Goal: Task Accomplishment & Management: Manage account settings

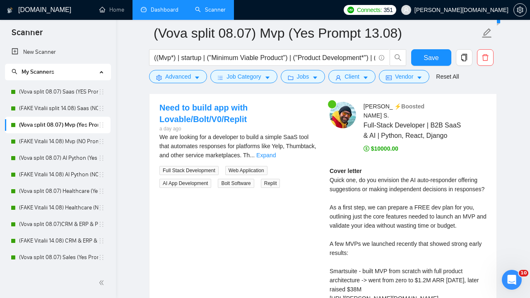
click at [163, 12] on link "Dashboard" at bounding box center [160, 9] width 38 height 7
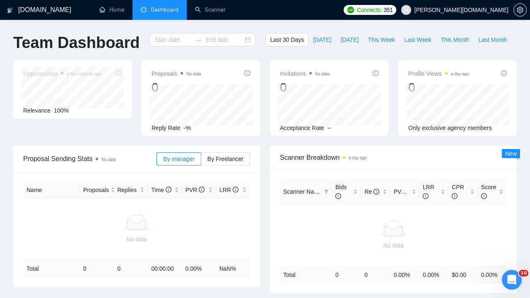
type input "[DATE]"
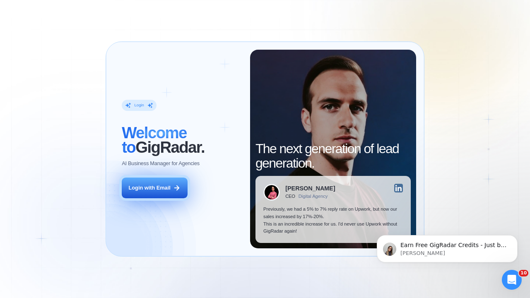
click at [148, 187] on div "Login with Email" at bounding box center [150, 187] width 42 height 7
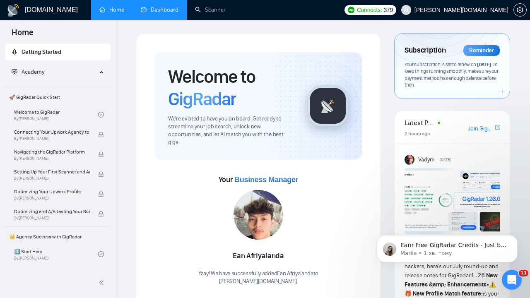
click at [164, 7] on link "Dashboard" at bounding box center [160, 9] width 38 height 7
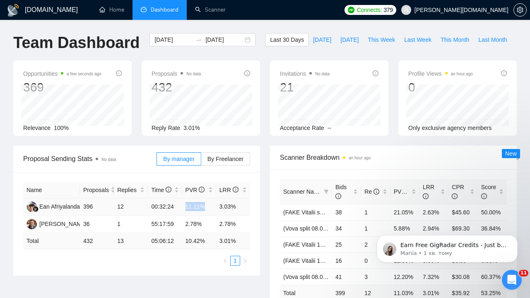
drag, startPoint x: 186, startPoint y: 205, endPoint x: 208, endPoint y: 205, distance: 22.0
click at [208, 205] on td "11.11%" at bounding box center [199, 206] width 34 height 17
drag, startPoint x: 220, startPoint y: 206, endPoint x: 238, endPoint y: 208, distance: 17.4
click at [238, 208] on td "3.03%" at bounding box center [233, 206] width 34 height 17
drag, startPoint x: 116, startPoint y: 205, endPoint x: 129, endPoint y: 207, distance: 13.4
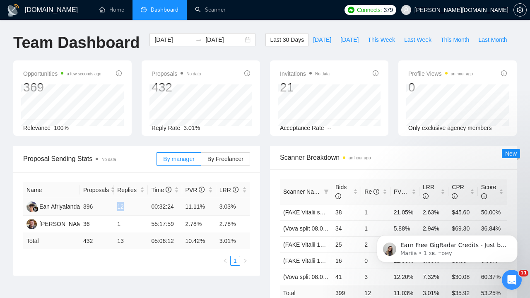
click at [129, 207] on td "12" at bounding box center [131, 206] width 34 height 17
click at [120, 210] on td "12" at bounding box center [131, 206] width 34 height 17
drag, startPoint x: 118, startPoint y: 207, endPoint x: 125, endPoint y: 207, distance: 6.6
click at [125, 207] on td "12" at bounding box center [131, 206] width 34 height 17
click at [176, 38] on input "[DATE]" at bounding box center [174, 39] width 38 height 9
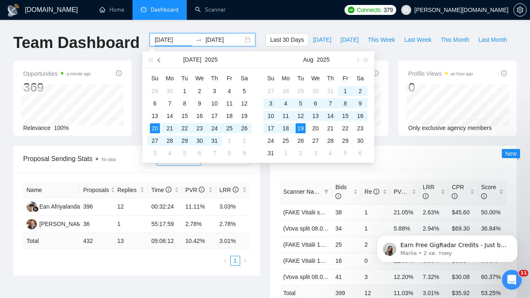
click at [159, 59] on span "button" at bounding box center [160, 60] width 4 height 4
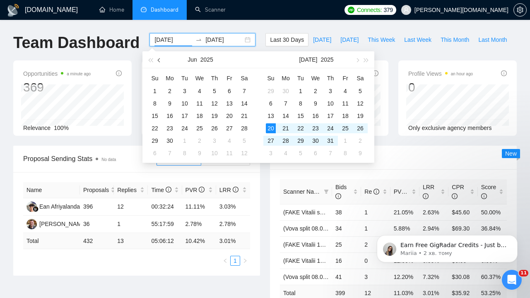
click at [159, 59] on span "button" at bounding box center [160, 60] width 4 height 4
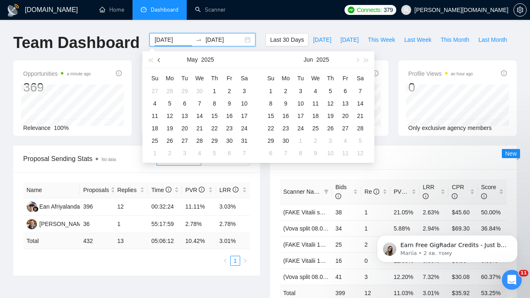
click at [159, 59] on span "button" at bounding box center [160, 60] width 4 height 4
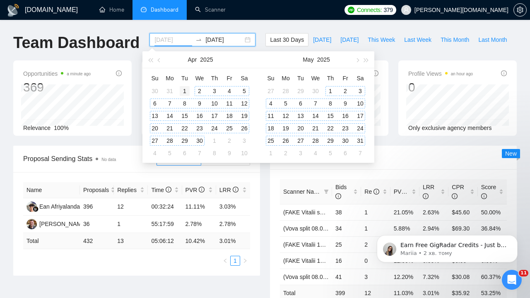
type input "2025-04-01"
click at [179, 89] on td "1" at bounding box center [184, 91] width 15 height 12
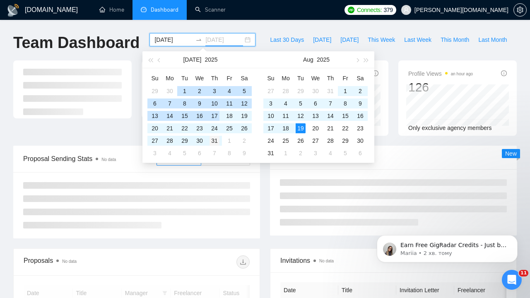
type input "2025-07-31"
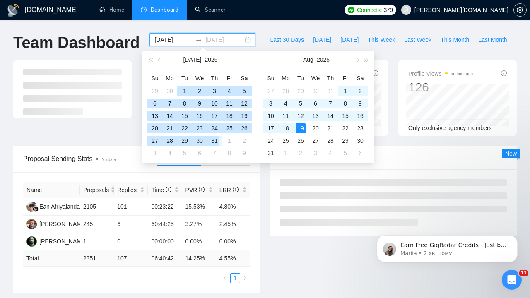
click at [218, 141] on div "31" at bounding box center [215, 141] width 10 height 10
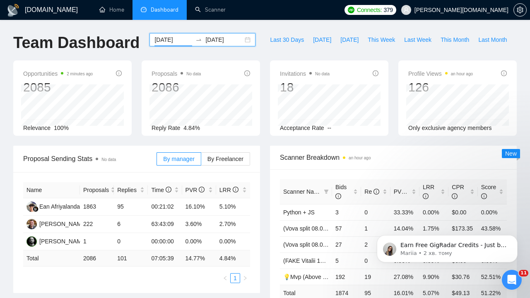
click at [184, 35] on input "2025-04-01" at bounding box center [174, 39] width 38 height 9
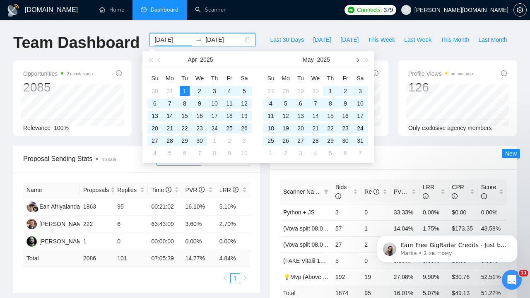
click at [358, 60] on span "button" at bounding box center [357, 60] width 4 height 4
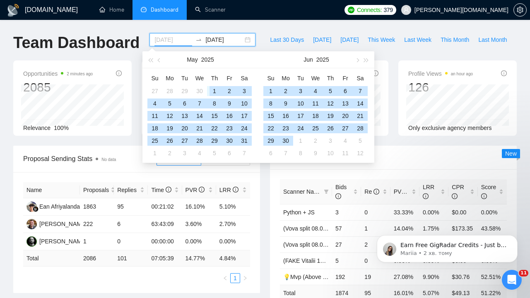
type input "2025-05-01"
click at [213, 88] on div "1" at bounding box center [215, 91] width 10 height 10
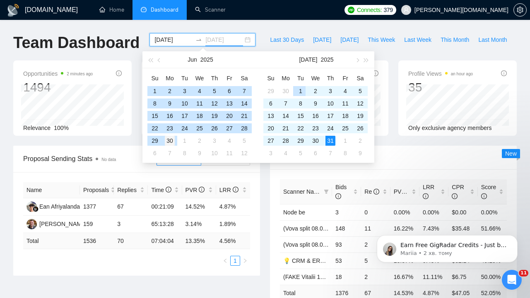
type input "2025-06-30"
click at [173, 140] on div "30" at bounding box center [170, 141] width 10 height 10
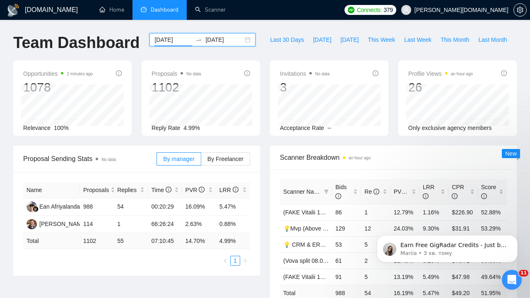
click at [171, 40] on input "2025-05-01" at bounding box center [174, 39] width 38 height 9
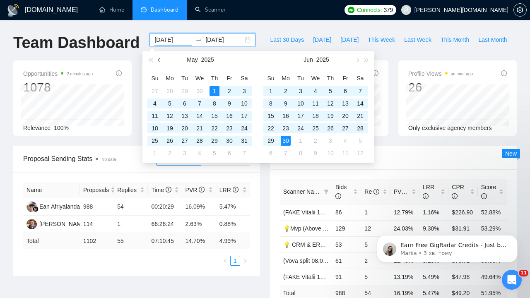
click at [158, 60] on span "button" at bounding box center [160, 60] width 4 height 4
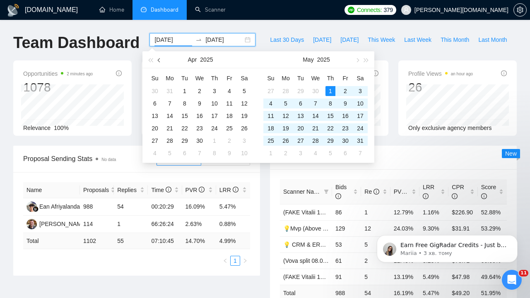
click at [158, 60] on span "button" at bounding box center [160, 60] width 4 height 4
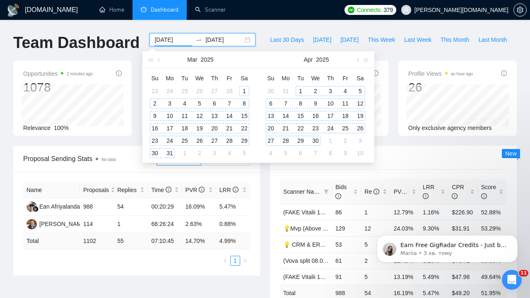
type input "2025-03-01"
click at [247, 88] on div "1" at bounding box center [244, 91] width 10 height 10
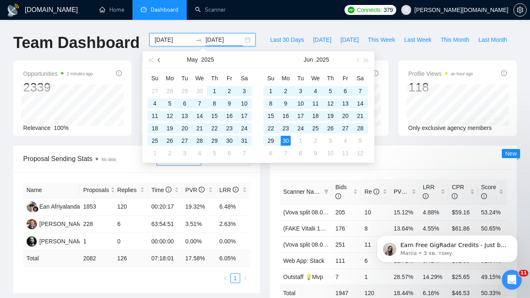
click at [159, 58] on button "button" at bounding box center [159, 59] width 9 height 17
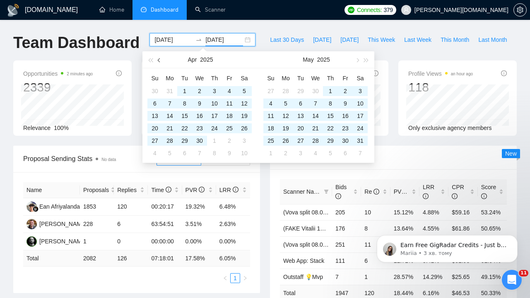
click at [159, 58] on button "button" at bounding box center [159, 59] width 9 height 17
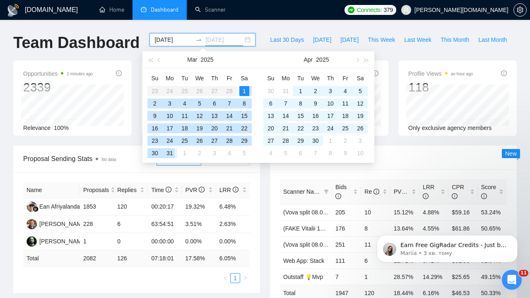
click at [173, 150] on div "31" at bounding box center [170, 153] width 10 height 10
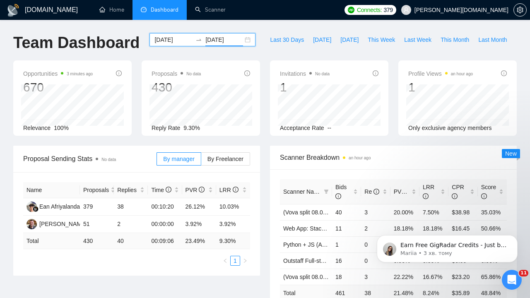
click at [217, 39] on input "2025-03-31" at bounding box center [224, 39] width 38 height 9
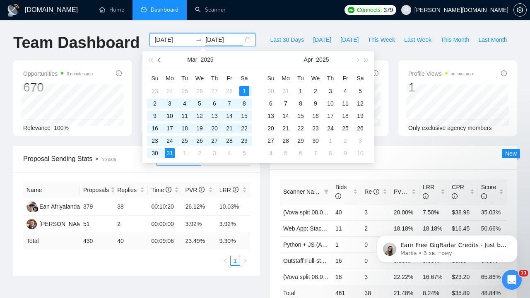
click at [159, 58] on button "button" at bounding box center [159, 59] width 9 height 17
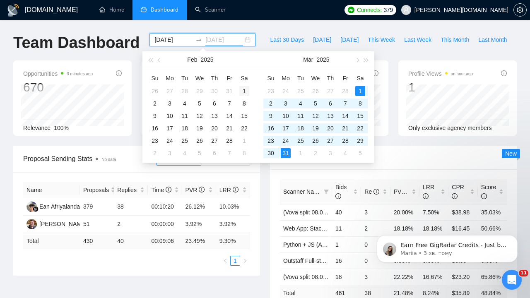
type input "2025-02-01"
click at [246, 88] on div "1" at bounding box center [244, 91] width 10 height 10
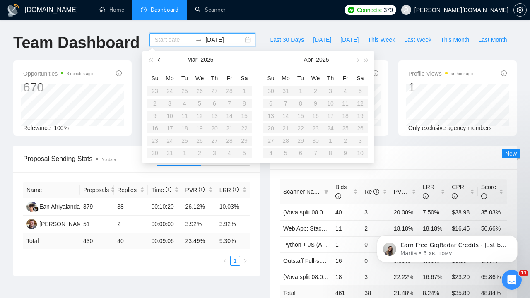
click at [158, 58] on button "button" at bounding box center [159, 59] width 9 height 17
type input "2025-01-29"
click at [231, 140] on table "Su Mo Tu We Th Fr Sa 26 27 28 29 30 31 1 2 3 4 5 6 7 8 9 10 11 12 13 14 15 16 1…" at bounding box center [199, 116] width 104 height 88
type input "2025-02-01"
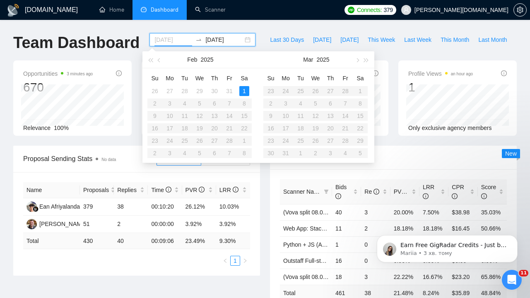
click at [244, 94] on div "1" at bounding box center [244, 91] width 10 height 10
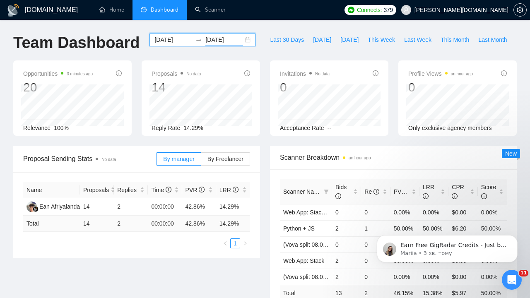
click at [220, 38] on input "2025-02-01" at bounding box center [224, 39] width 38 height 9
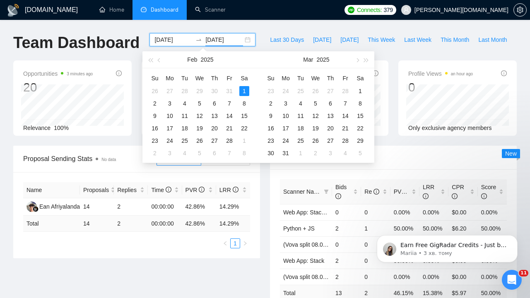
click at [220, 38] on input "2025-02-01" at bounding box center [224, 39] width 38 height 9
click at [234, 139] on div "28" at bounding box center [230, 141] width 10 height 10
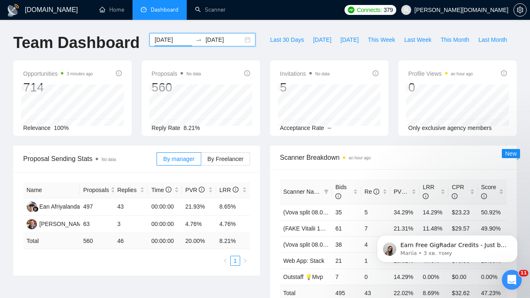
click at [268, 176] on div "Scanner Breakdown an hour ago Scanner Name Bids Re PVR LRR CPR Score (Vova spli…" at bounding box center [393, 237] width 257 height 182
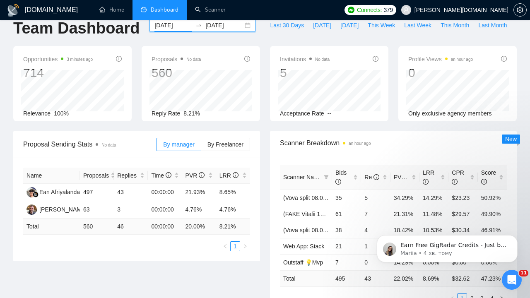
scroll to position [15, 0]
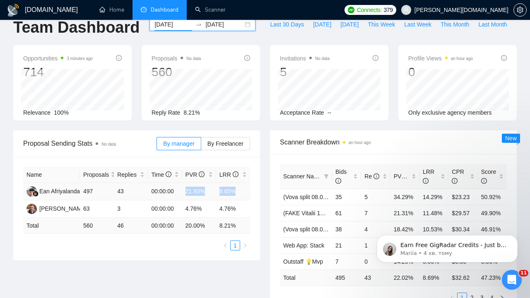
drag, startPoint x: 185, startPoint y: 191, endPoint x: 237, endPoint y: 193, distance: 52.7
click at [237, 193] on tr "Ean Afriyalanda 497 43 00:00:00 21.93% 8.65%" at bounding box center [136, 191] width 227 height 17
click at [244, 196] on td "8.65%" at bounding box center [233, 191] width 34 height 17
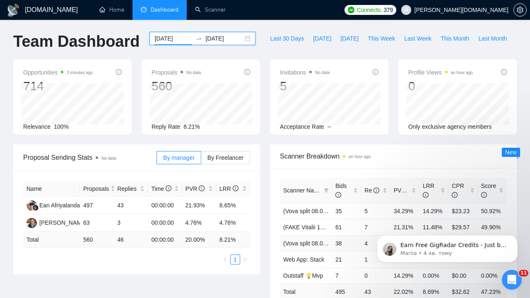
scroll to position [0, 0]
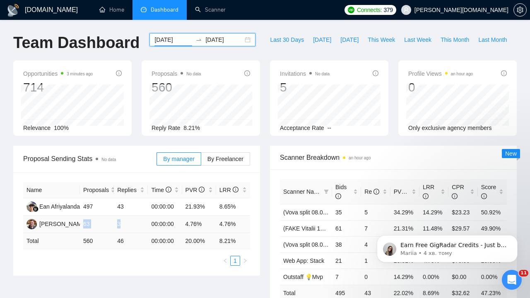
drag, startPoint x: 85, startPoint y: 224, endPoint x: 124, endPoint y: 222, distance: 39.4
click at [124, 222] on tr "Vitalii Sydorenko 63 3 00:00:00 4.76% 4.76%" at bounding box center [136, 224] width 227 height 17
click at [124, 222] on td "3" at bounding box center [131, 224] width 34 height 17
drag, startPoint x: 84, startPoint y: 207, endPoint x: 103, endPoint y: 208, distance: 18.6
click at [103, 208] on td "497" at bounding box center [97, 206] width 34 height 17
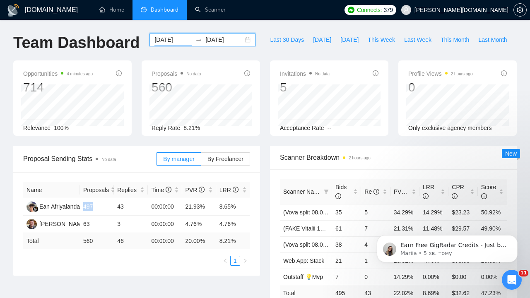
click at [219, 36] on input "2025-02-28" at bounding box center [224, 39] width 38 height 9
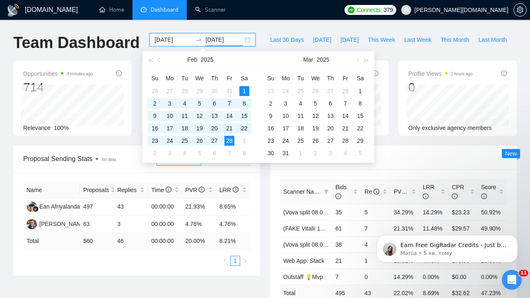
click at [165, 41] on input "2025-02-01" at bounding box center [174, 39] width 38 height 9
click at [359, 61] on button "button" at bounding box center [356, 59] width 9 height 17
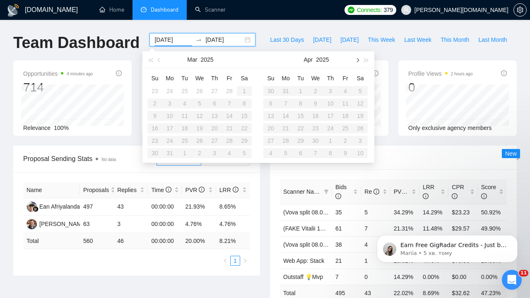
click at [359, 61] on button "button" at bounding box center [356, 59] width 9 height 17
click at [301, 92] on table "Su Mo Tu We Th Fr Sa 29 30 1 2 3 4 5 6 7 8 9 10 11 12 13 14 15 16 17 18 19 20 2…" at bounding box center [315, 116] width 104 height 88
click at [214, 41] on input "2025-02-28" at bounding box center [224, 39] width 38 height 9
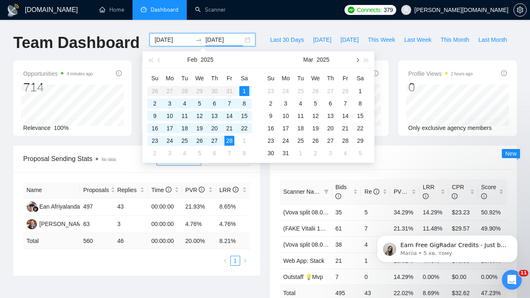
click at [358, 59] on span "button" at bounding box center [357, 60] width 4 height 4
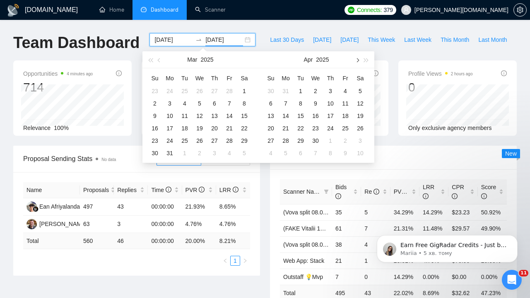
click at [358, 59] on span "button" at bounding box center [357, 60] width 4 height 4
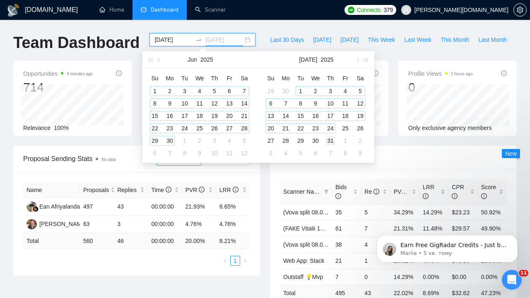
type input "2025-07-31"
click at [333, 140] on div "31" at bounding box center [331, 141] width 10 height 10
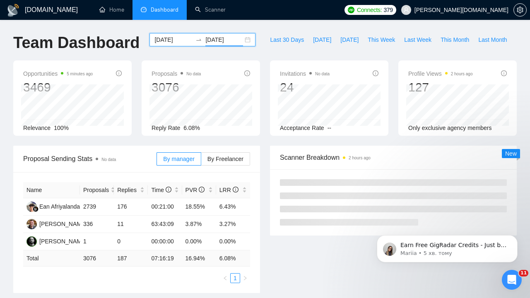
click at [168, 41] on input "2025-02-01" at bounding box center [174, 39] width 38 height 9
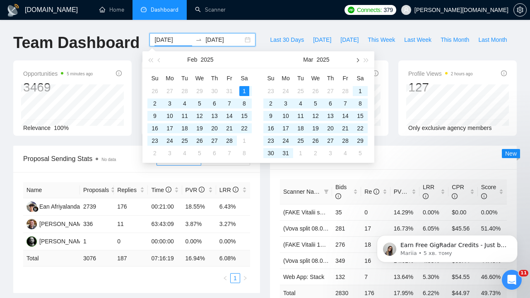
click at [356, 62] on button "button" at bounding box center [356, 59] width 9 height 17
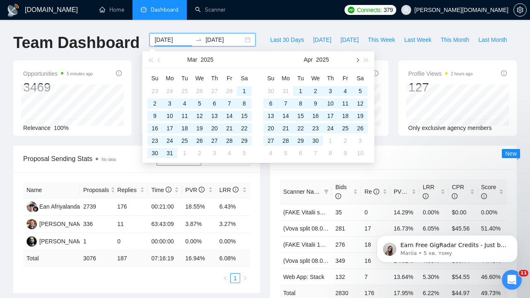
click at [356, 62] on button "button" at bounding box center [356, 59] width 9 height 17
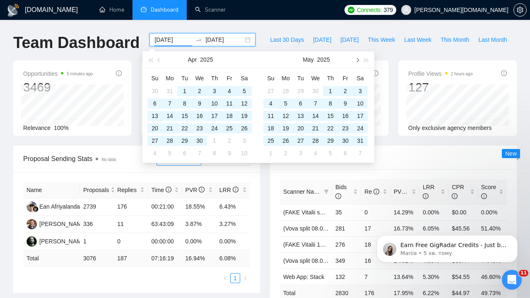
click at [356, 62] on button "button" at bounding box center [356, 59] width 9 height 17
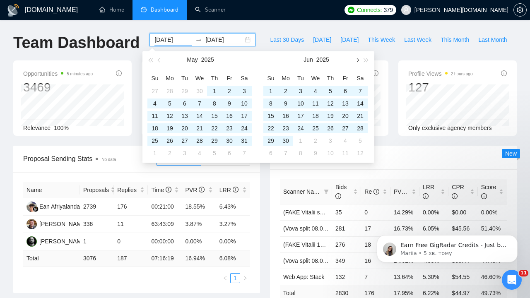
click at [356, 62] on button "button" at bounding box center [356, 59] width 9 height 17
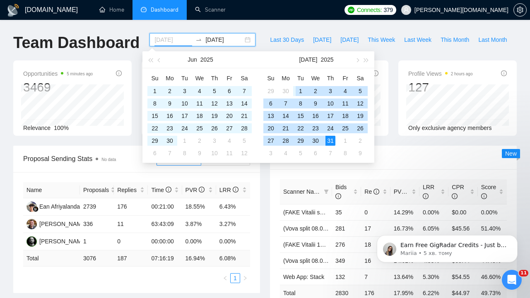
click at [300, 89] on div "1" at bounding box center [301, 91] width 10 height 10
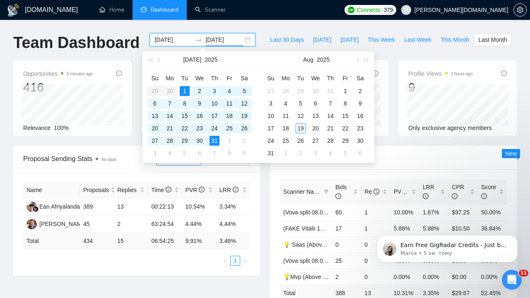
scroll to position [4, 0]
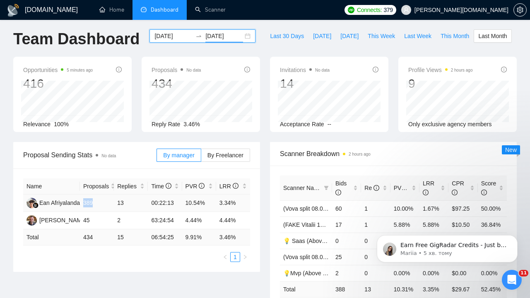
drag, startPoint x: 94, startPoint y: 204, endPoint x: 85, endPoint y: 203, distance: 9.1
click at [85, 203] on td "389" at bounding box center [97, 203] width 34 height 17
drag, startPoint x: 207, startPoint y: 202, endPoint x: 186, endPoint y: 201, distance: 21.6
click at [186, 201] on td "10.54%" at bounding box center [199, 203] width 34 height 17
drag, startPoint x: 83, startPoint y: 203, endPoint x: 96, endPoint y: 203, distance: 12.8
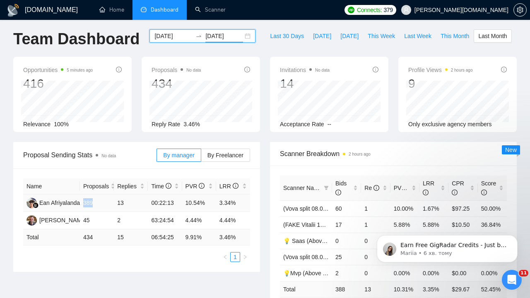
click at [96, 203] on td "389" at bounding box center [97, 203] width 34 height 17
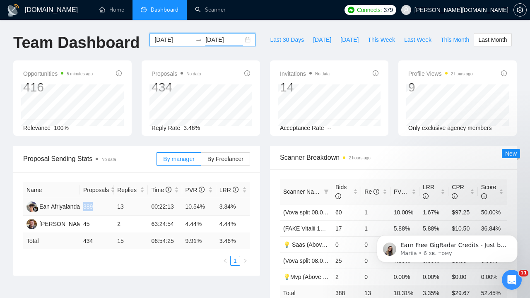
scroll to position [0, 0]
click at [188, 36] on div "2025-07-01 2025-07-31" at bounding box center [203, 39] width 106 height 13
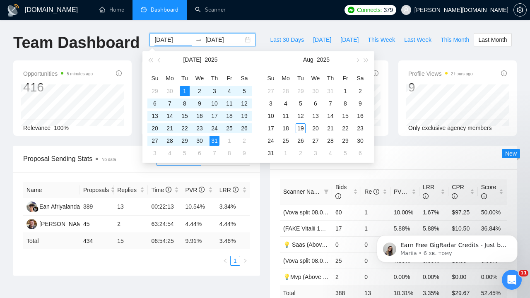
click at [205, 39] on input "2025-07-31" at bounding box center [224, 39] width 38 height 9
click at [172, 39] on input "2025-07-01" at bounding box center [174, 39] width 38 height 9
click at [160, 60] on span "button" at bounding box center [160, 60] width 4 height 4
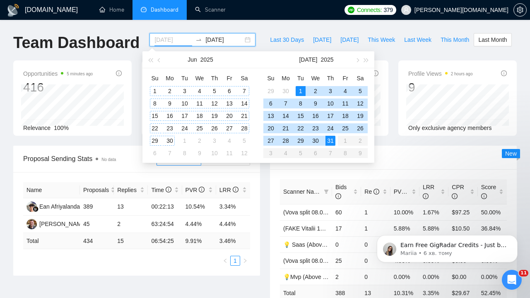
type input "2025-06-01"
click at [154, 89] on div "1" at bounding box center [155, 91] width 10 height 10
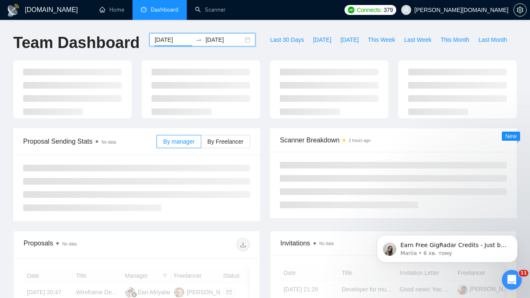
click at [217, 41] on input "2025-07-31" at bounding box center [224, 39] width 38 height 9
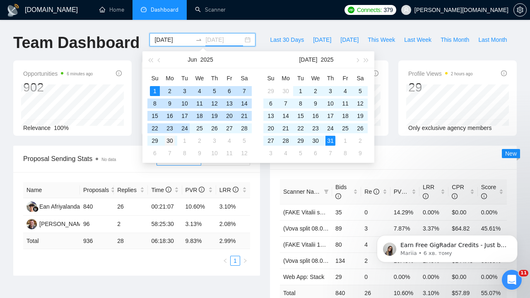
type input "2025-06-30"
click at [171, 141] on div "30" at bounding box center [170, 141] width 10 height 10
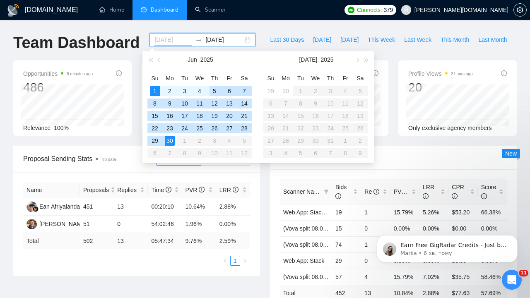
type input "2025-06-01"
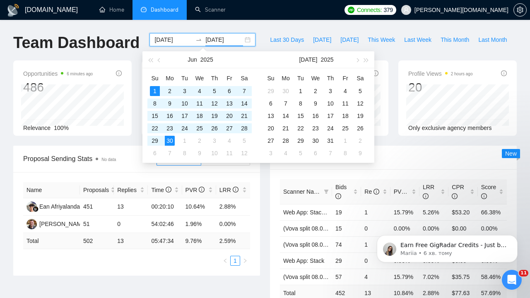
click at [222, 39] on input "2025-06-30" at bounding box center [224, 39] width 38 height 9
click at [170, 40] on input "2025-06-01" at bounding box center [174, 39] width 38 height 9
click at [360, 63] on button "button" at bounding box center [356, 59] width 9 height 17
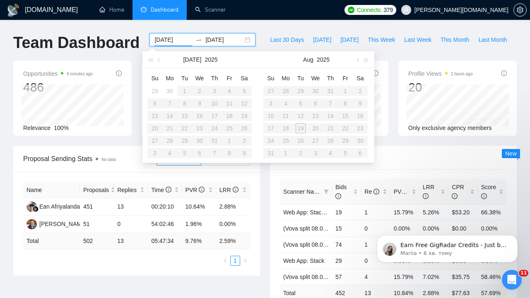
click at [222, 40] on input "2025-06-30" at bounding box center [224, 39] width 38 height 9
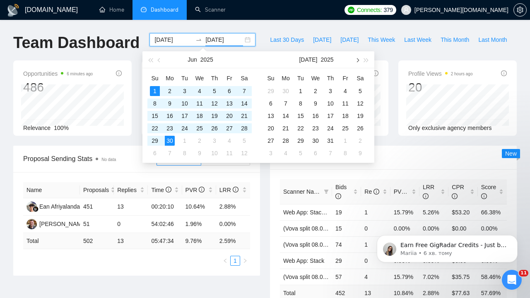
click at [359, 59] on button "button" at bounding box center [356, 59] width 9 height 17
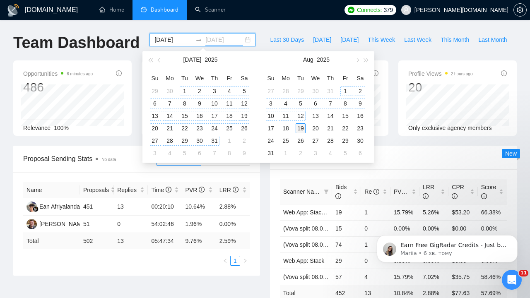
type input "[DATE]"
click at [302, 128] on div "19" at bounding box center [301, 128] width 10 height 10
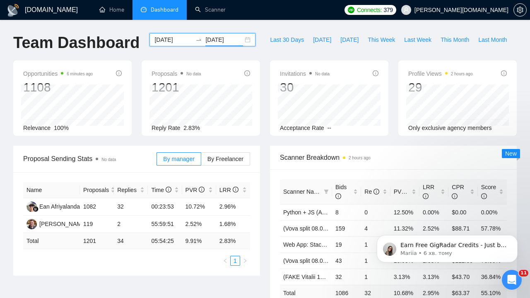
click at [173, 36] on input "2025-06-01" at bounding box center [174, 39] width 38 height 9
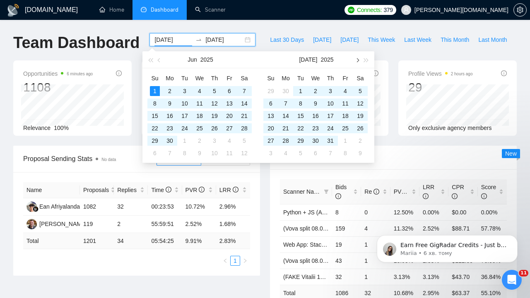
click at [357, 59] on span "button" at bounding box center [357, 60] width 4 height 4
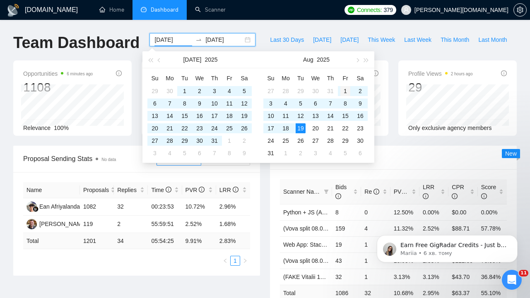
type input "2025-08-01"
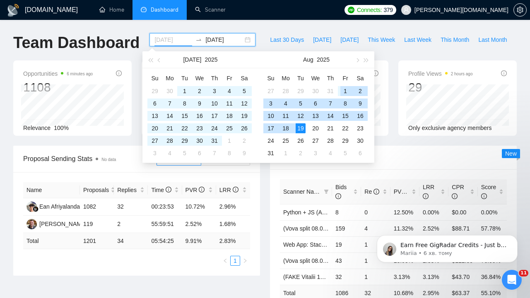
click at [343, 88] on div "1" at bounding box center [345, 91] width 10 height 10
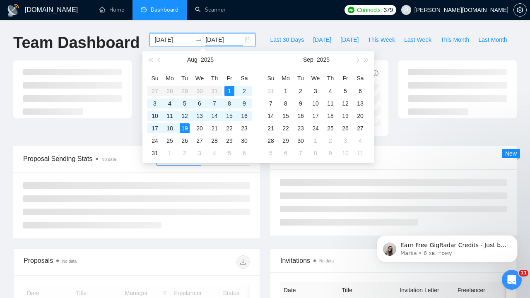
type input "[DATE]"
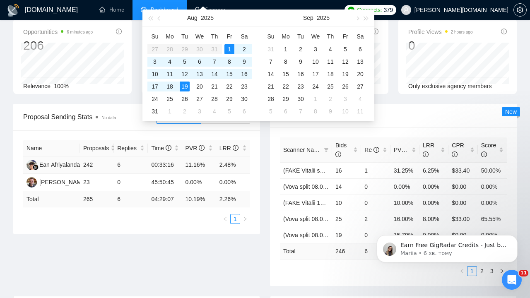
scroll to position [42, 0]
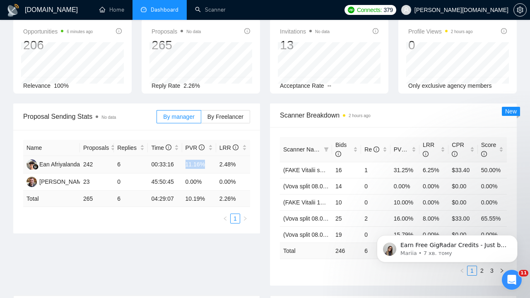
drag, startPoint x: 186, startPoint y: 164, endPoint x: 210, endPoint y: 165, distance: 24.9
click at [210, 165] on td "11.16%" at bounding box center [199, 164] width 34 height 17
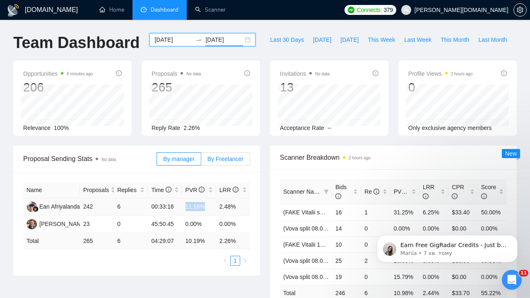
scroll to position [0, 0]
click at [157, 39] on input "2025-08-01" at bounding box center [174, 39] width 38 height 9
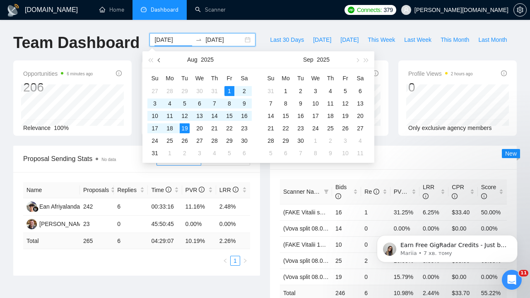
click at [161, 59] on button "button" at bounding box center [159, 59] width 9 height 17
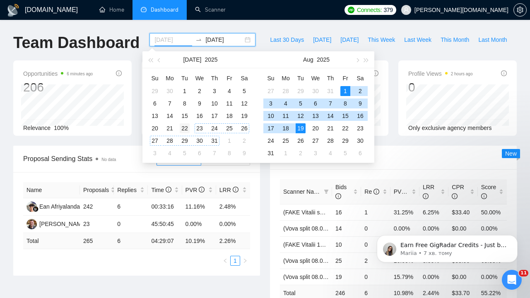
type input "2025-07-22"
click at [187, 128] on div "22" at bounding box center [185, 128] width 10 height 10
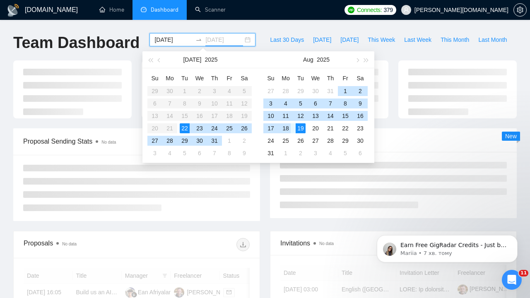
type input "[DATE]"
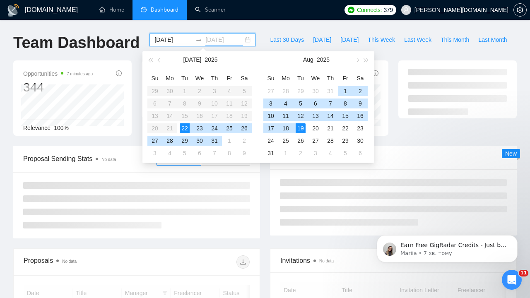
click at [302, 128] on div "19" at bounding box center [301, 128] width 10 height 10
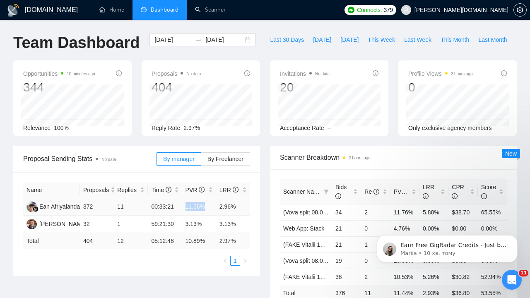
drag, startPoint x: 186, startPoint y: 206, endPoint x: 207, endPoint y: 207, distance: 21.1
click at [207, 207] on td "11.56%" at bounding box center [199, 206] width 34 height 17
click at [190, 207] on td "11.56%" at bounding box center [199, 206] width 34 height 17
drag, startPoint x: 220, startPoint y: 205, endPoint x: 238, endPoint y: 206, distance: 18.7
click at [238, 206] on td "2.96%" at bounding box center [233, 206] width 34 height 17
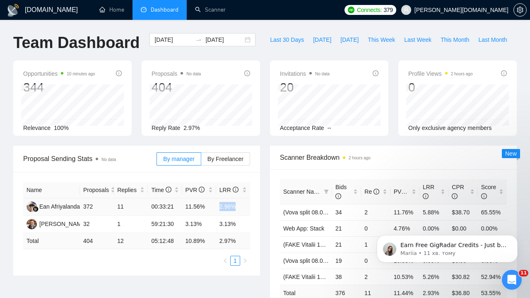
click at [224, 205] on td "2.96%" at bounding box center [233, 206] width 34 height 17
drag, startPoint x: 221, startPoint y: 204, endPoint x: 234, endPoint y: 205, distance: 12.9
click at [234, 205] on td "2.96%" at bounding box center [233, 206] width 34 height 17
drag, startPoint x: 236, startPoint y: 206, endPoint x: 184, endPoint y: 205, distance: 51.8
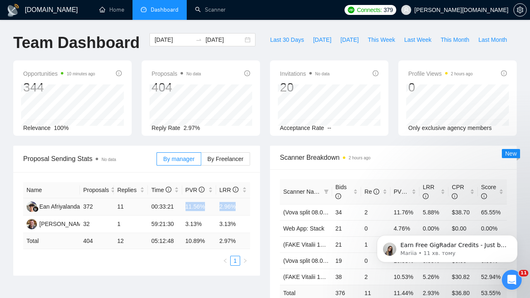
click at [184, 205] on tr "Ean Afriyalanda 372 11 00:33:21 11.56% 2.96%" at bounding box center [136, 206] width 227 height 17
click at [186, 205] on td "11.56%" at bounding box center [199, 206] width 34 height 17
drag, startPoint x: 186, startPoint y: 205, endPoint x: 241, endPoint y: 207, distance: 55.1
click at [241, 207] on tr "Ean Afriyalanda 372 11 00:33:21 11.56% 2.96%" at bounding box center [136, 206] width 227 height 17
click at [209, 214] on td "11.56%" at bounding box center [199, 206] width 34 height 17
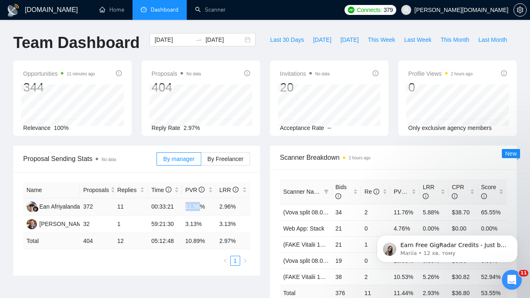
drag, startPoint x: 186, startPoint y: 207, endPoint x: 202, endPoint y: 207, distance: 16.6
click at [202, 207] on td "11.56%" at bounding box center [199, 206] width 34 height 17
drag, startPoint x: 187, startPoint y: 206, endPoint x: 203, endPoint y: 207, distance: 16.6
click at [203, 207] on td "11.56%" at bounding box center [199, 206] width 34 height 17
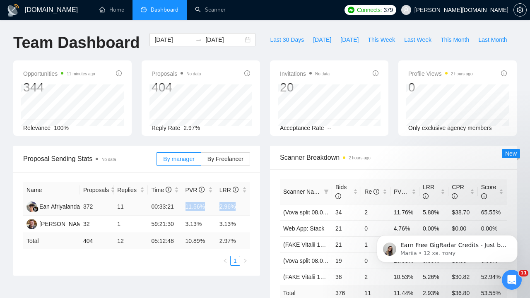
drag, startPoint x: 237, startPoint y: 207, endPoint x: 186, endPoint y: 206, distance: 51.0
click at [186, 206] on tr "Ean Afriyalanda 372 11 00:33:21 11.56% 2.96%" at bounding box center [136, 206] width 227 height 17
click at [189, 207] on td "11.56%" at bounding box center [199, 206] width 34 height 17
drag, startPoint x: 186, startPoint y: 205, endPoint x: 213, endPoint y: 206, distance: 27.8
click at [215, 207] on td "11.56%" at bounding box center [199, 206] width 34 height 17
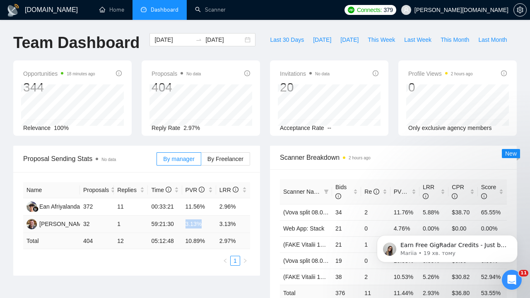
drag, startPoint x: 186, startPoint y: 222, endPoint x: 216, endPoint y: 227, distance: 30.5
click at [216, 227] on tr "Vitalii Sydorenko 32 1 59:21:30 3.13% 3.13%" at bounding box center [136, 224] width 227 height 17
click at [219, 9] on link "Scanner" at bounding box center [210, 9] width 31 height 7
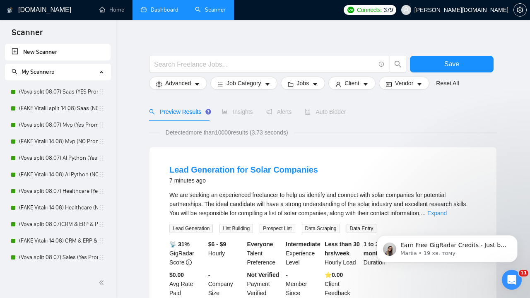
scroll to position [9, 0]
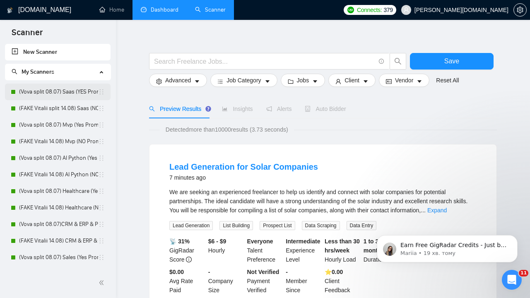
click at [66, 89] on link "(Vova split 08.07) Saas (YES Prompt 13.08)" at bounding box center [58, 92] width 79 height 17
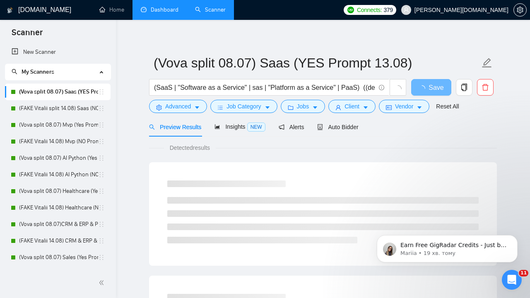
scroll to position [5, 0]
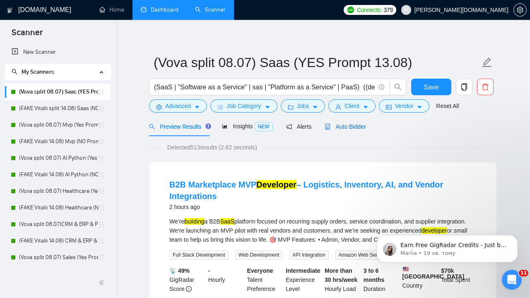
click at [353, 124] on span "Auto Bidder" at bounding box center [345, 126] width 41 height 7
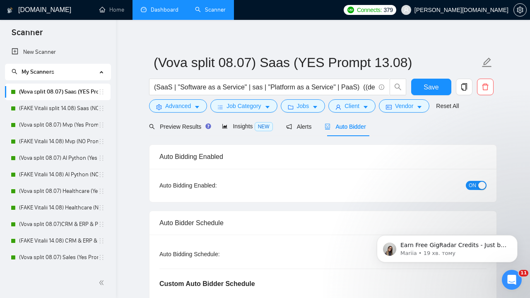
radio input "false"
radio input "true"
checkbox input "true"
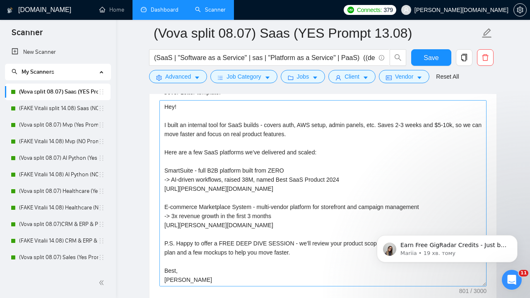
scroll to position [683, 0]
